Goal: Task Accomplishment & Management: Manage account settings

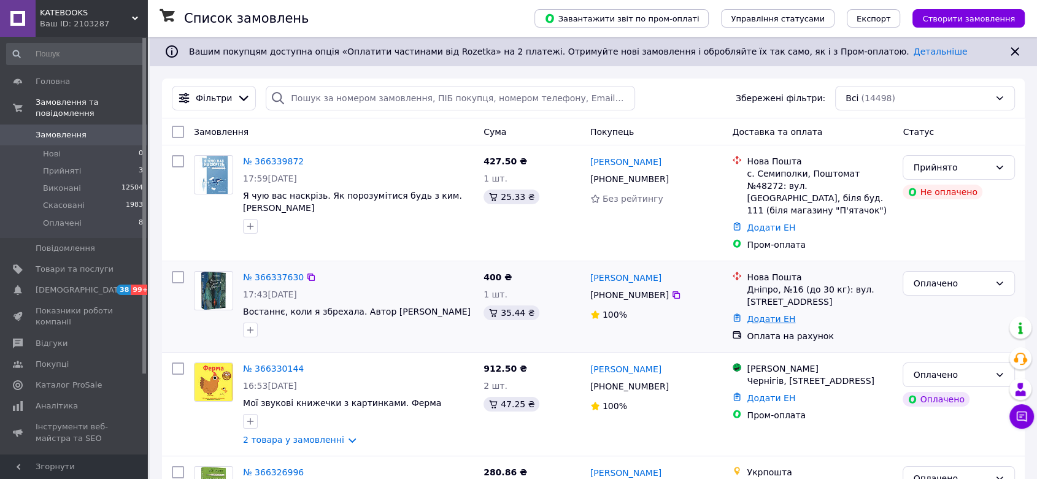
click at [767, 314] on link "Додати ЕН" at bounding box center [771, 319] width 48 height 10
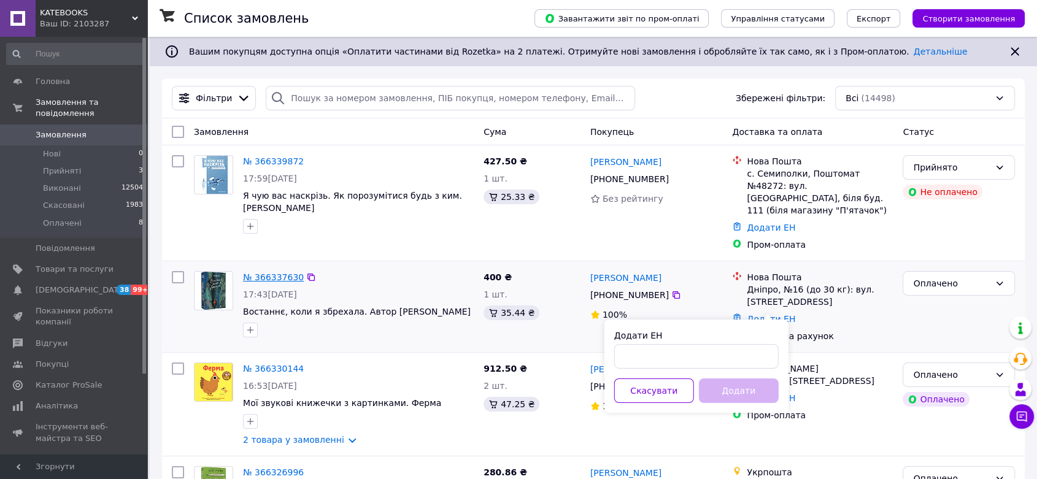
click at [263, 273] on link "№ 366337630" at bounding box center [273, 278] width 61 height 10
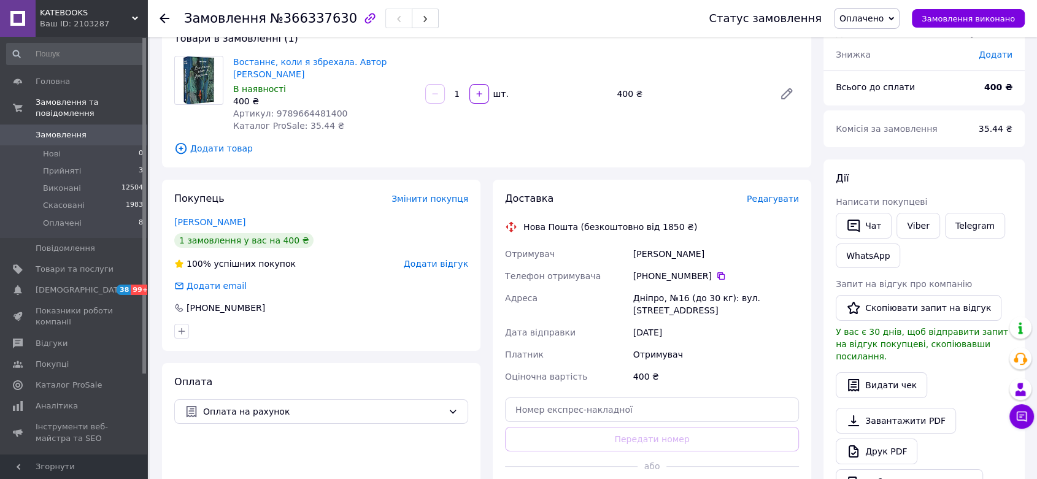
scroll to position [341, 0]
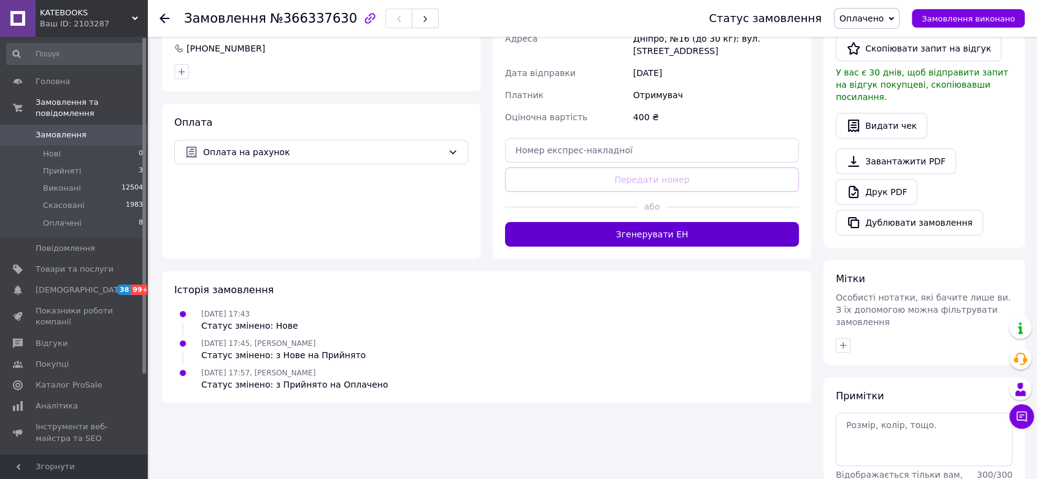
click at [617, 230] on button "Згенерувати ЕН" at bounding box center [652, 234] width 294 height 25
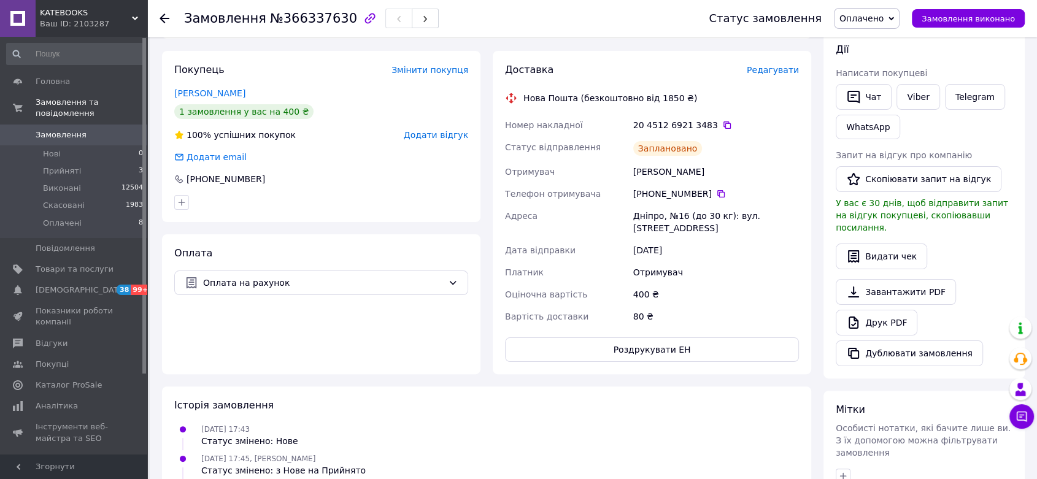
scroll to position [206, 0]
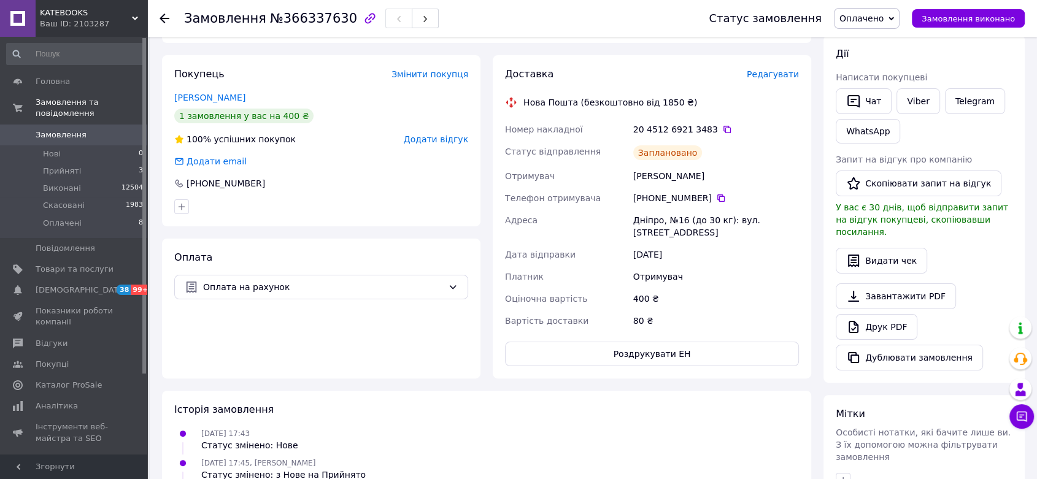
click at [61, 130] on span "Замовлення" at bounding box center [61, 135] width 51 height 11
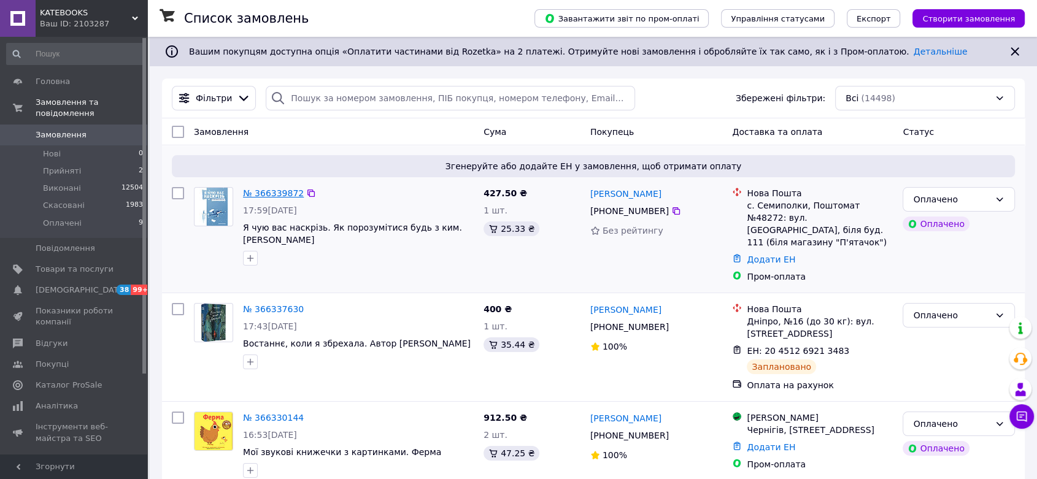
click at [279, 195] on link "№ 366339872" at bounding box center [273, 193] width 61 height 10
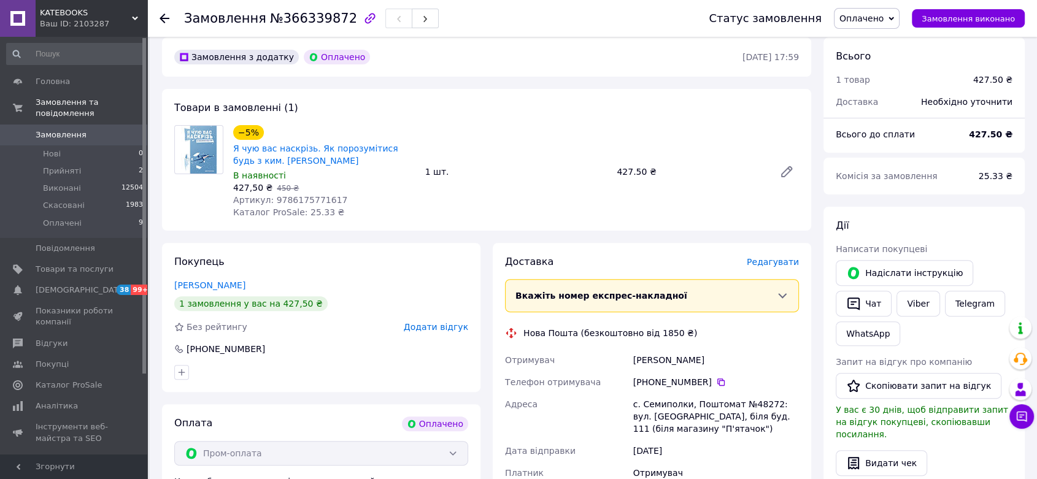
scroll to position [682, 0]
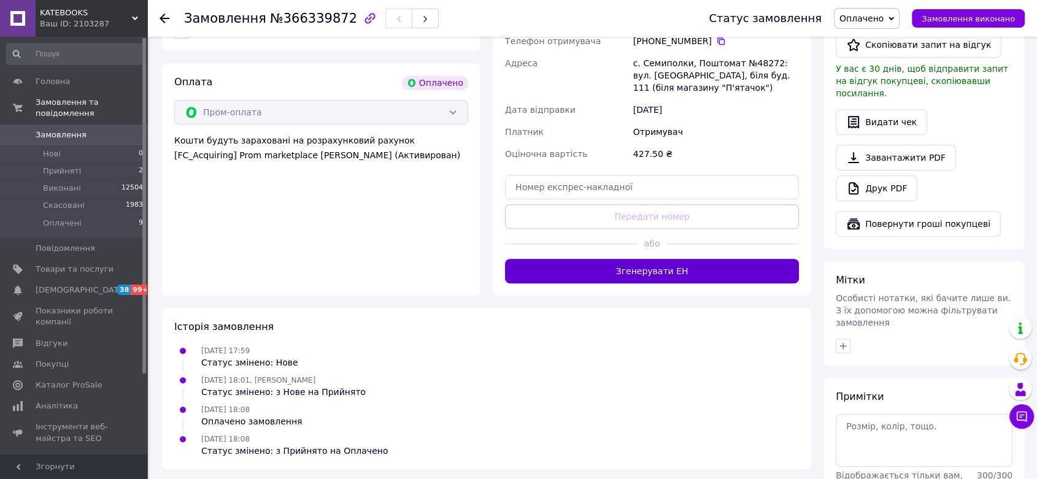
click at [682, 260] on button "Згенерувати ЕН" at bounding box center [652, 271] width 294 height 25
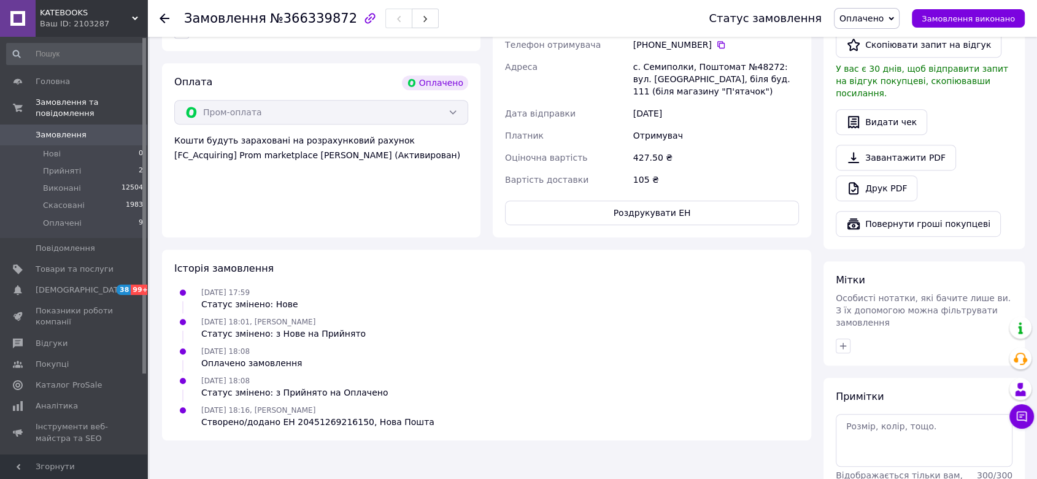
scroll to position [341, 0]
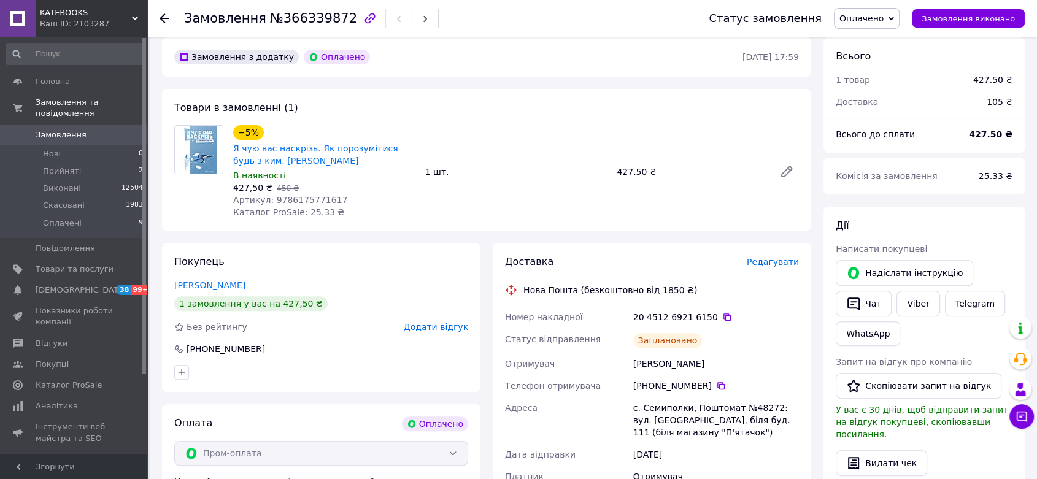
click at [56, 130] on span "Замовлення" at bounding box center [61, 135] width 51 height 11
